Goal: Information Seeking & Learning: Learn about a topic

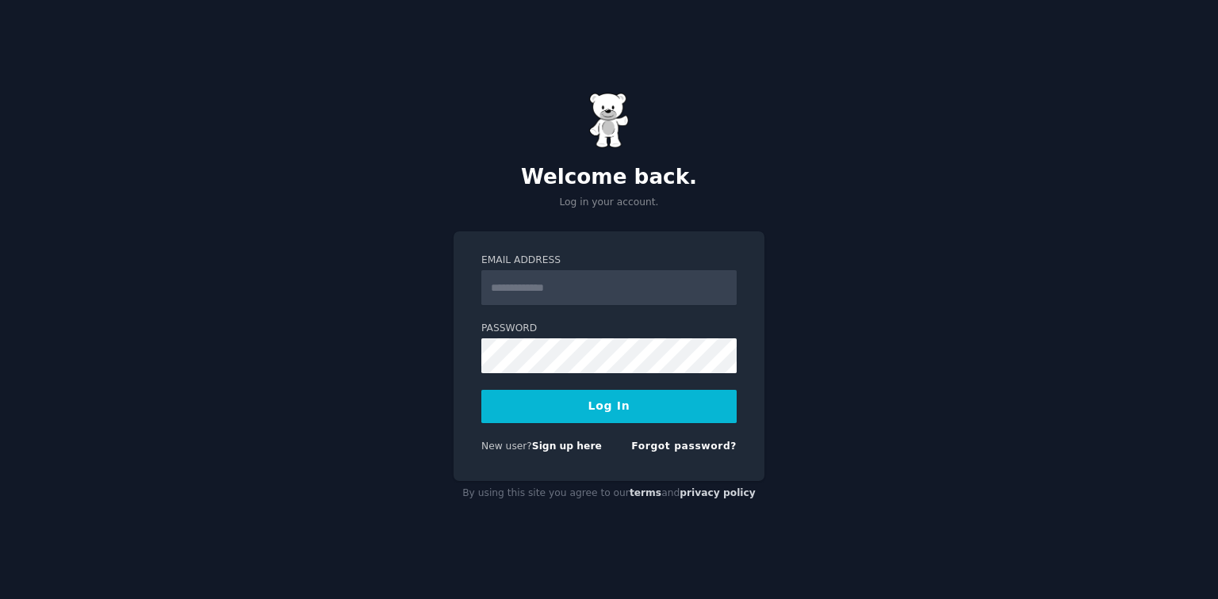
click at [539, 289] on input "Email Address" at bounding box center [608, 287] width 255 height 35
type input "**********"
click at [481, 390] on button "Log In" at bounding box center [608, 406] width 255 height 33
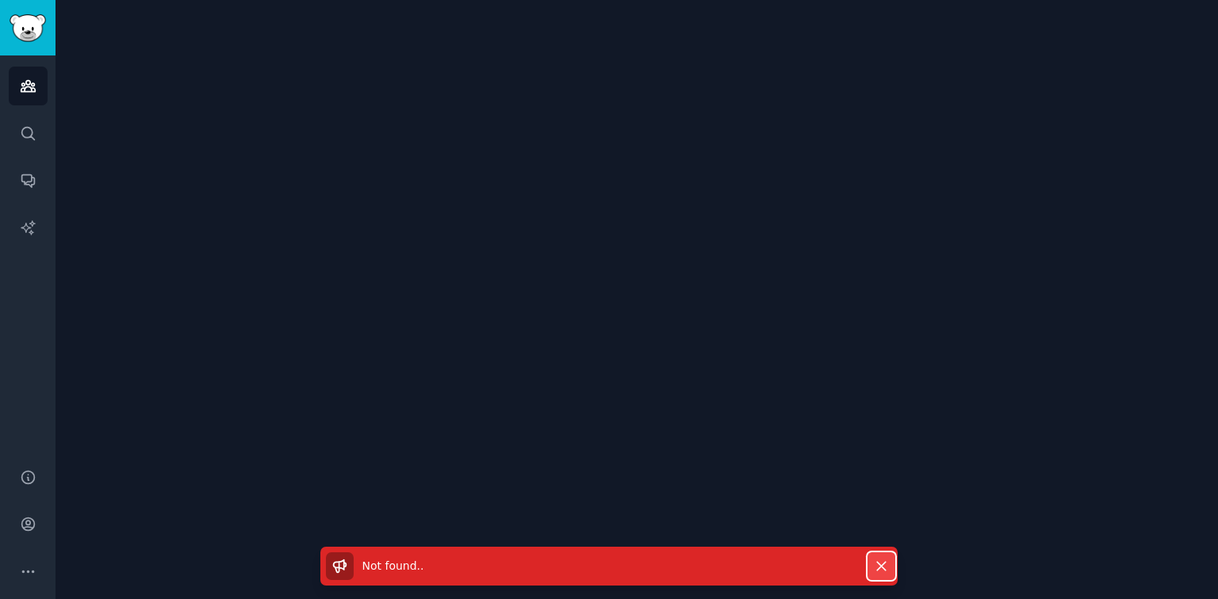
click at [882, 567] on icon "button" at bounding box center [881, 566] width 17 height 17
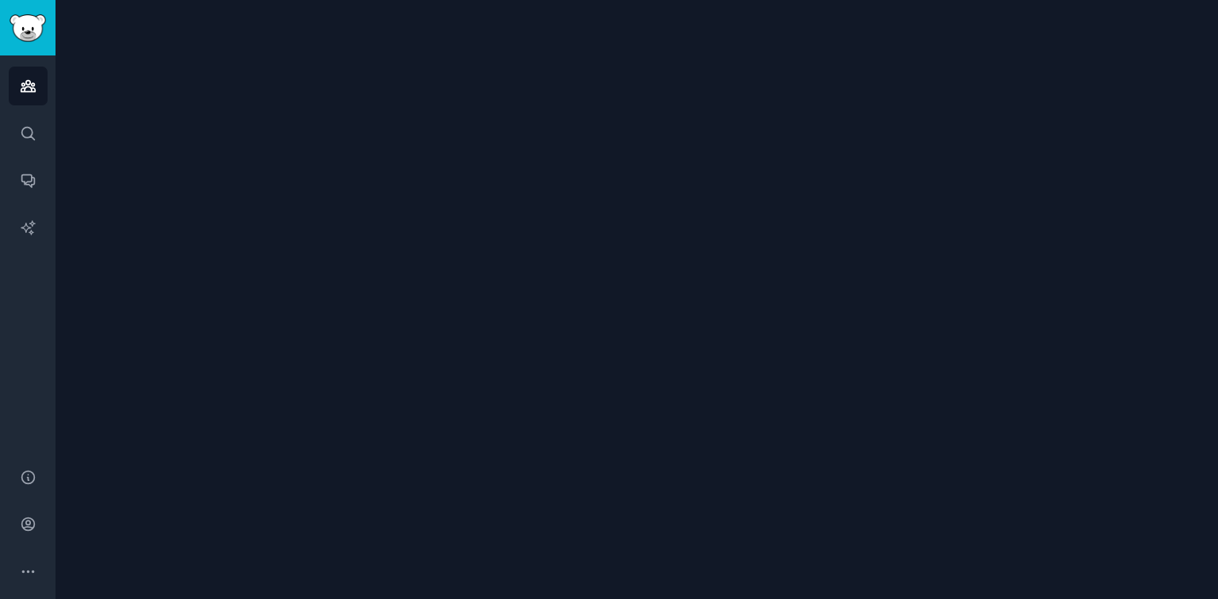
click at [691, 115] on div at bounding box center [636, 299] width 1162 height 599
click at [594, 194] on div at bounding box center [636, 299] width 1162 height 599
click at [22, 86] on icon "Sidebar" at bounding box center [28, 86] width 14 height 11
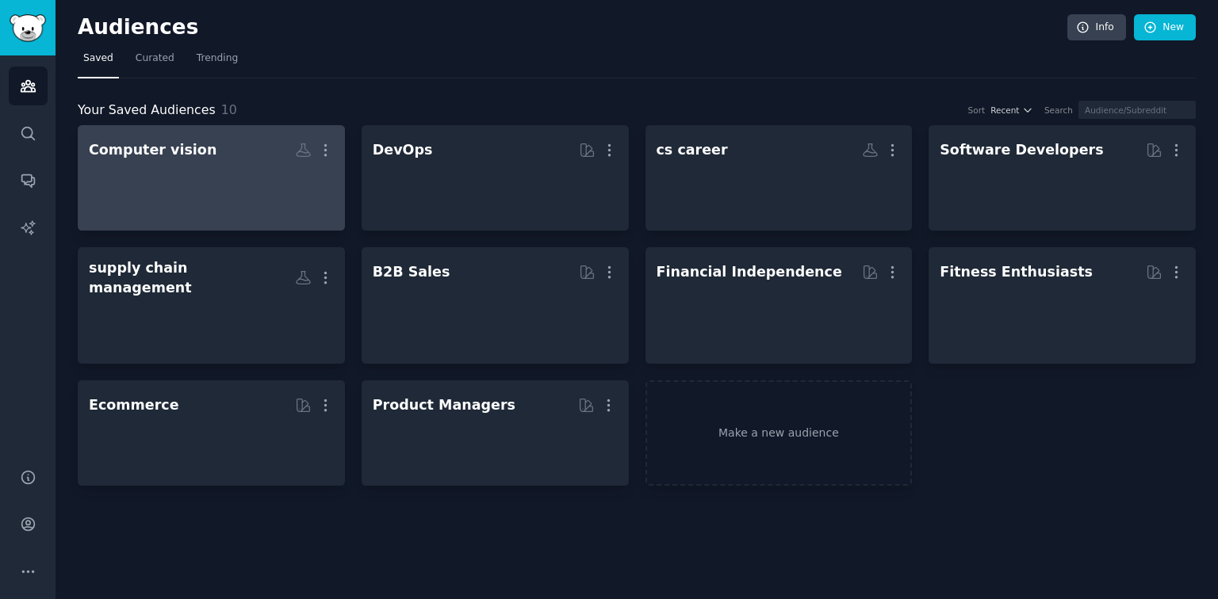
click at [219, 189] on div at bounding box center [211, 191] width 245 height 55
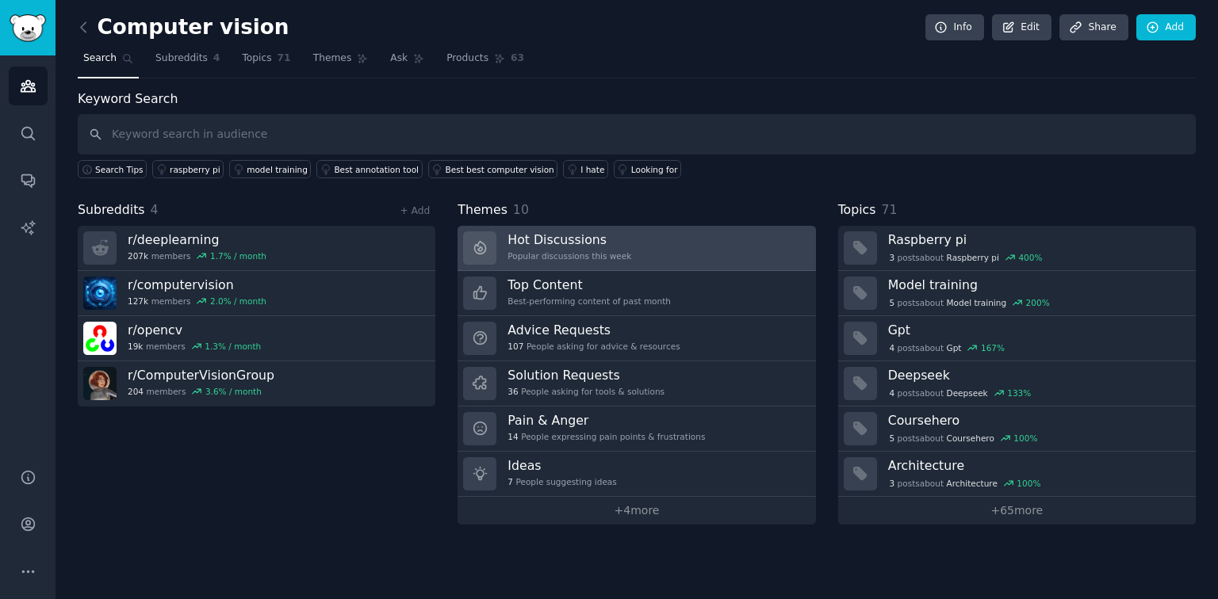
click at [629, 250] on link "Hot Discussions Popular discussions this week" at bounding box center [635, 248] width 357 height 45
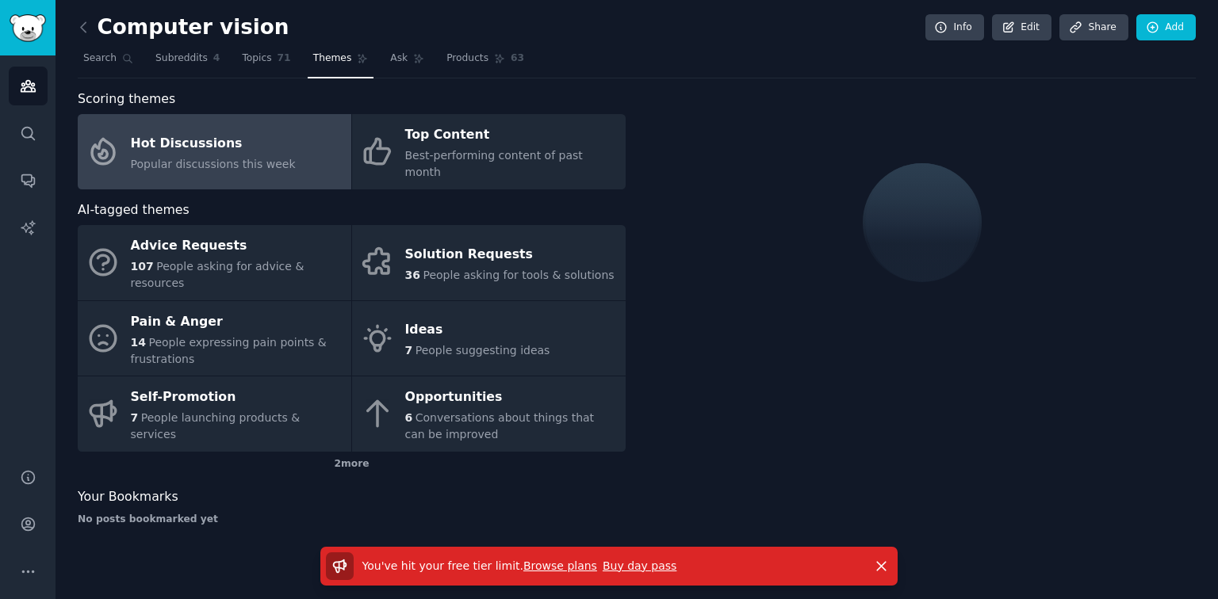
click at [552, 565] on link "Browse plans" at bounding box center [560, 566] width 74 height 13
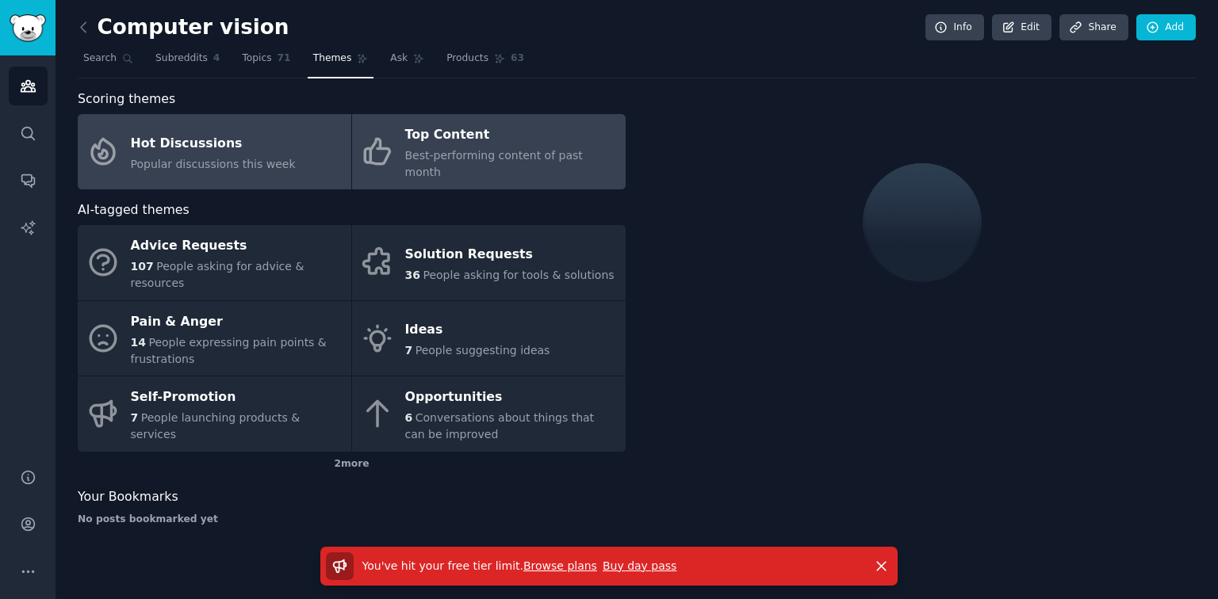
click at [466, 143] on div "Top Content" at bounding box center [511, 135] width 212 height 25
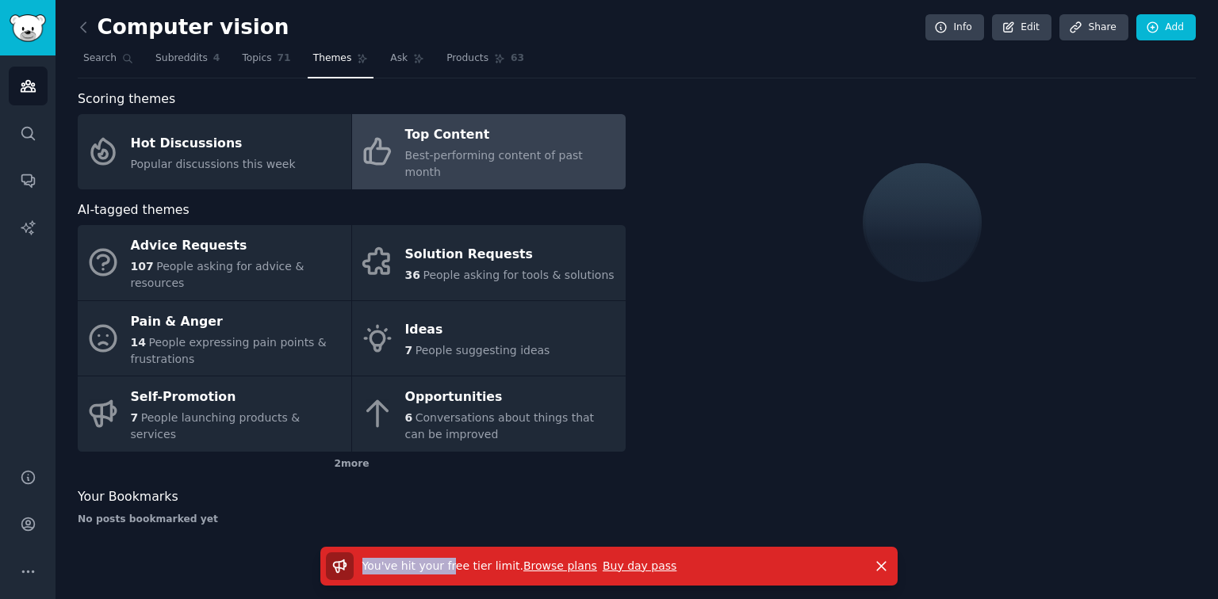
drag, startPoint x: 365, startPoint y: 560, endPoint x: 450, endPoint y: 562, distance: 84.8
click at [450, 562] on div "You've hit your free tier limit . Browse plans Buy day pass" at bounding box center [594, 566] width 536 height 28
click at [183, 50] on link "Subreddits 4" at bounding box center [187, 62] width 75 height 32
